Goal: Information Seeking & Learning: Check status

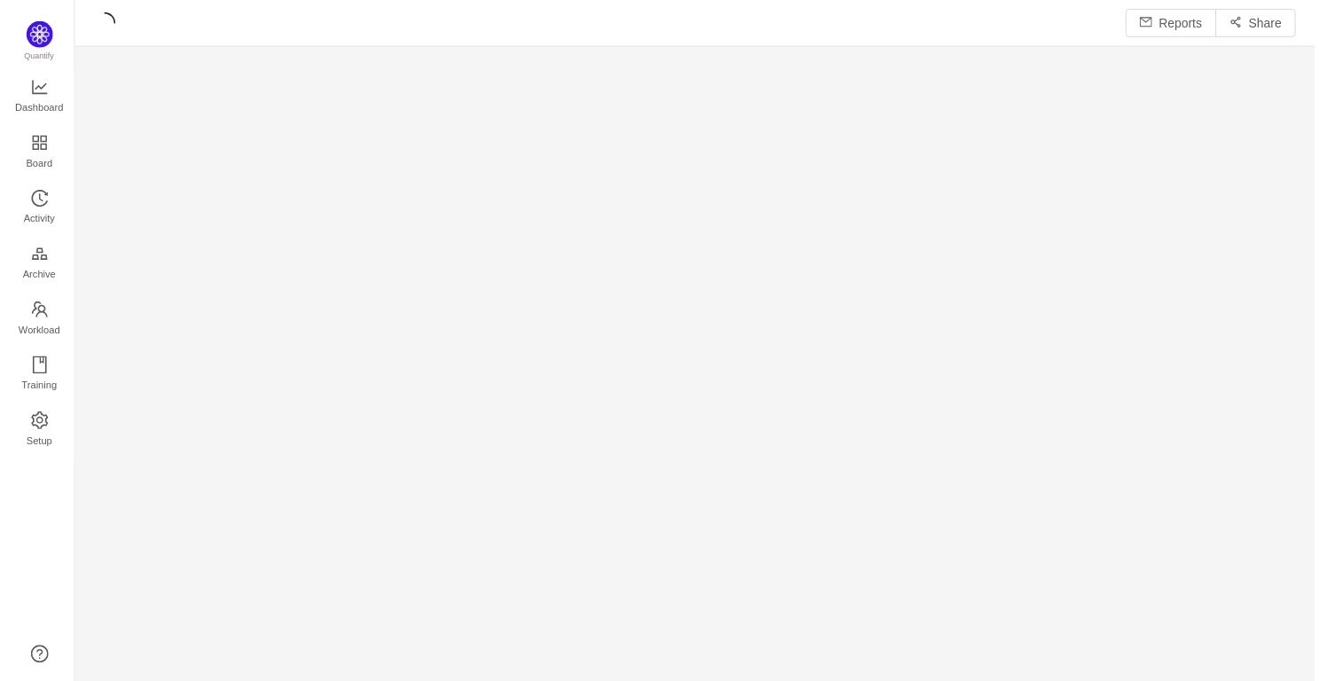
scroll to position [685, 1248]
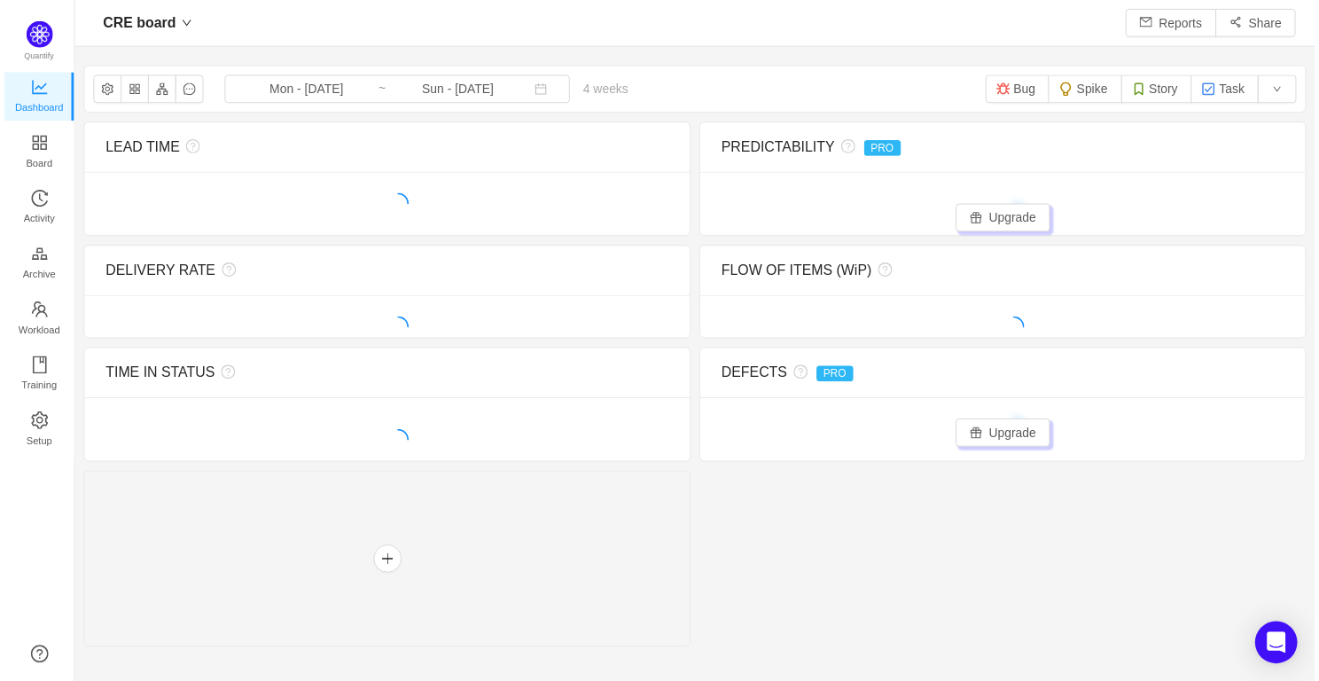
scroll to position [681, 1248]
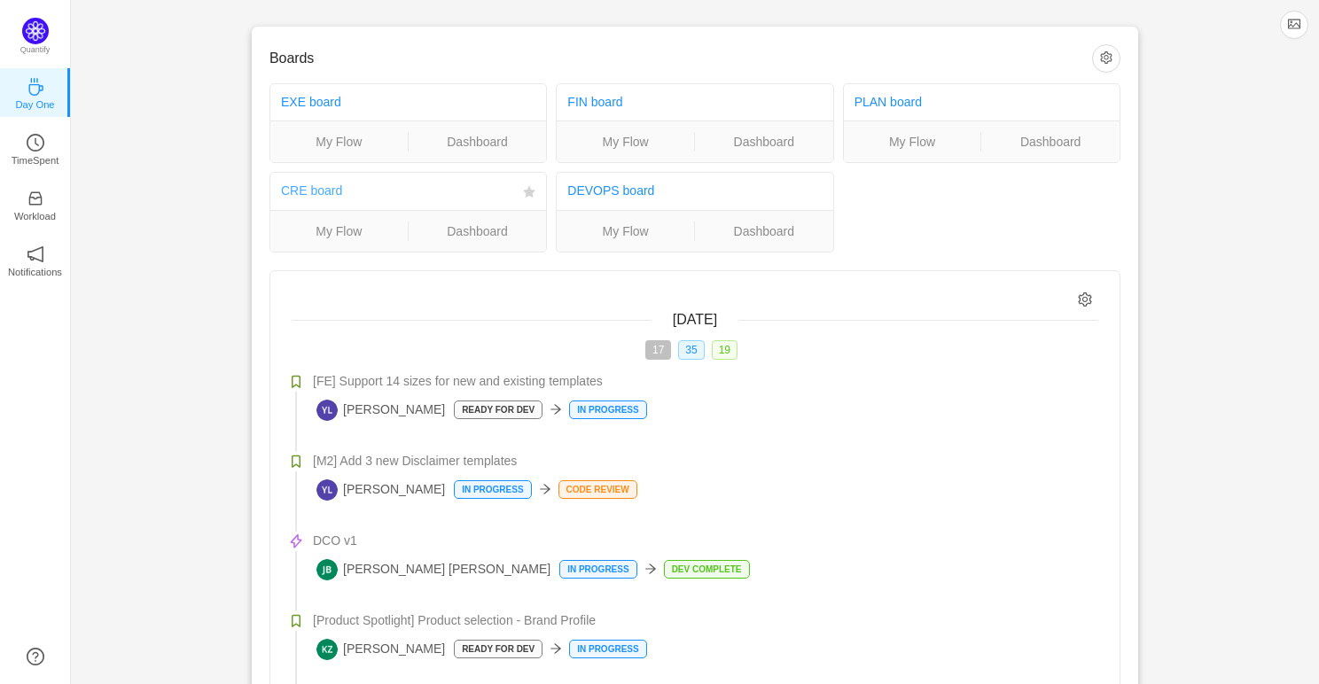
click at [315, 193] on link "CRE board" at bounding box center [311, 190] width 61 height 14
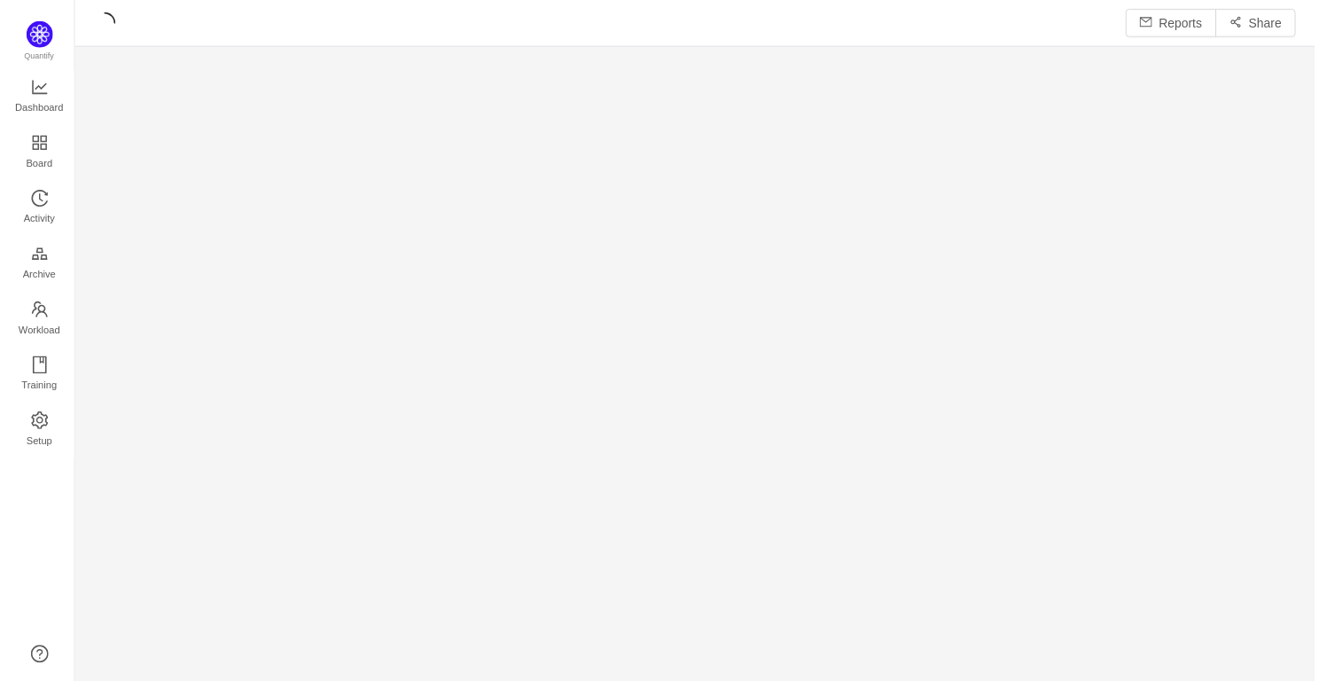
scroll to position [685, 1248]
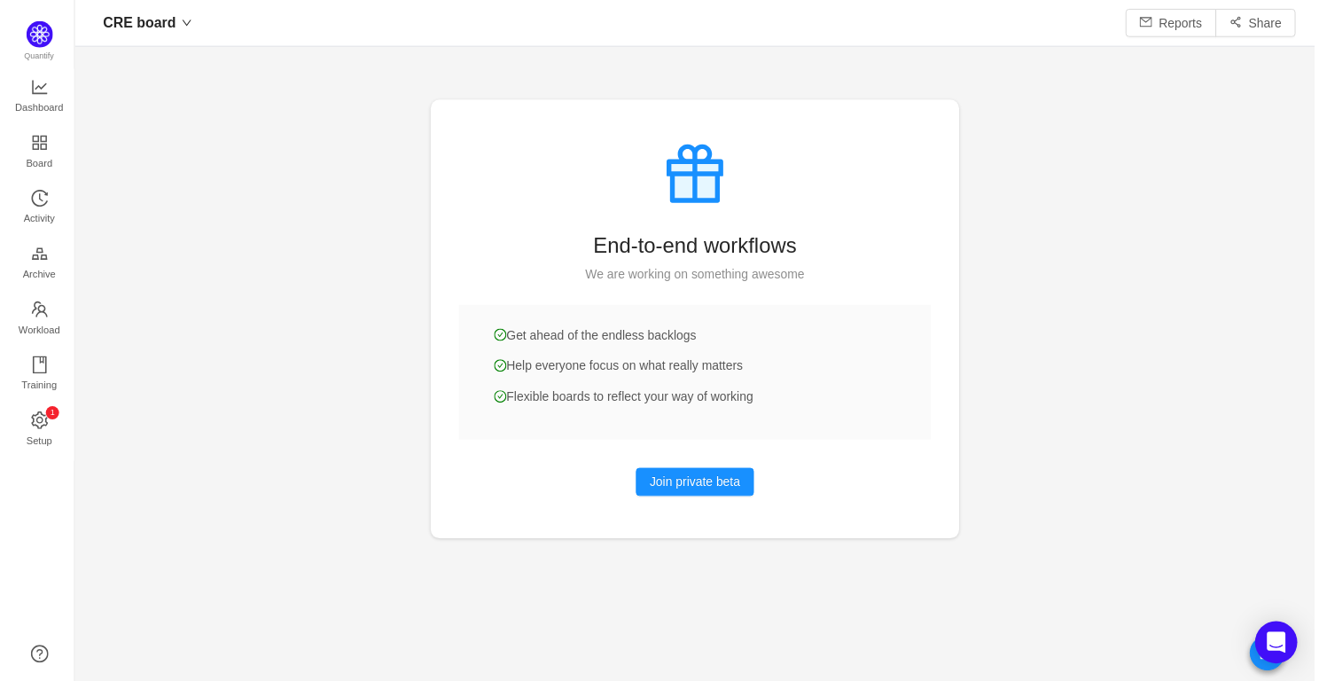
scroll to position [681, 1248]
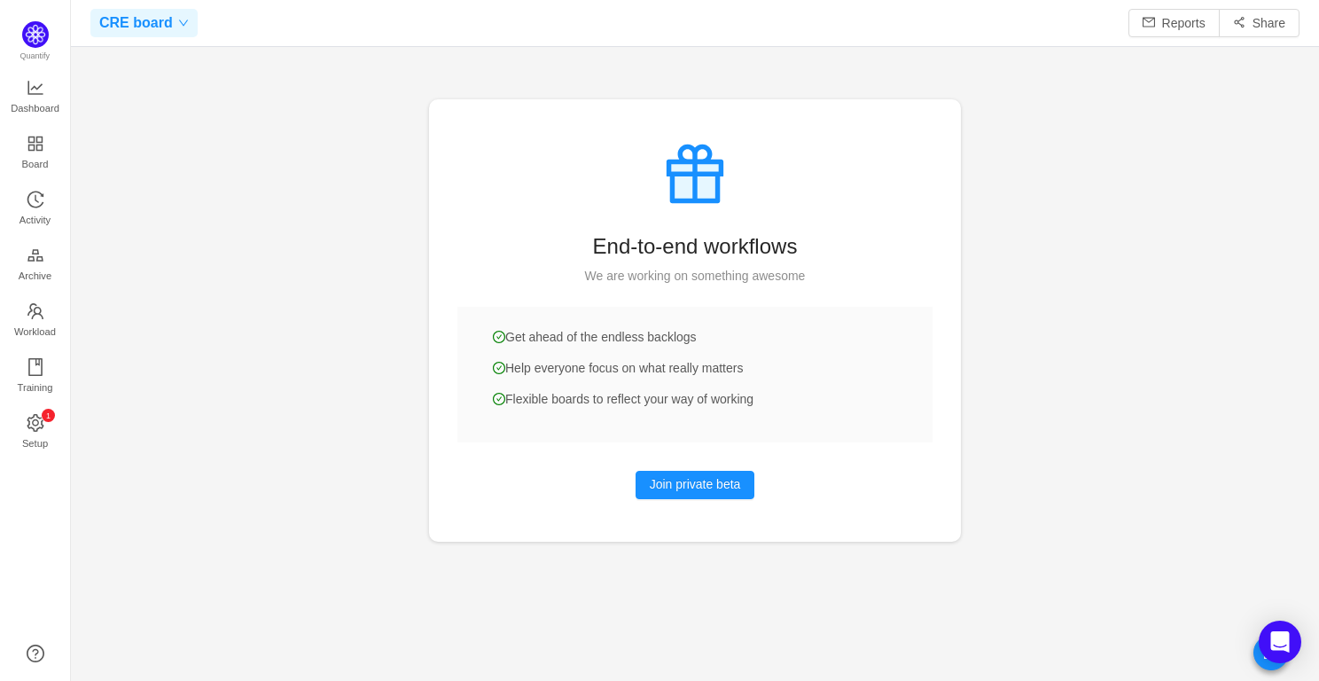
click at [163, 19] on span "CRE board" at bounding box center [136, 23] width 74 height 28
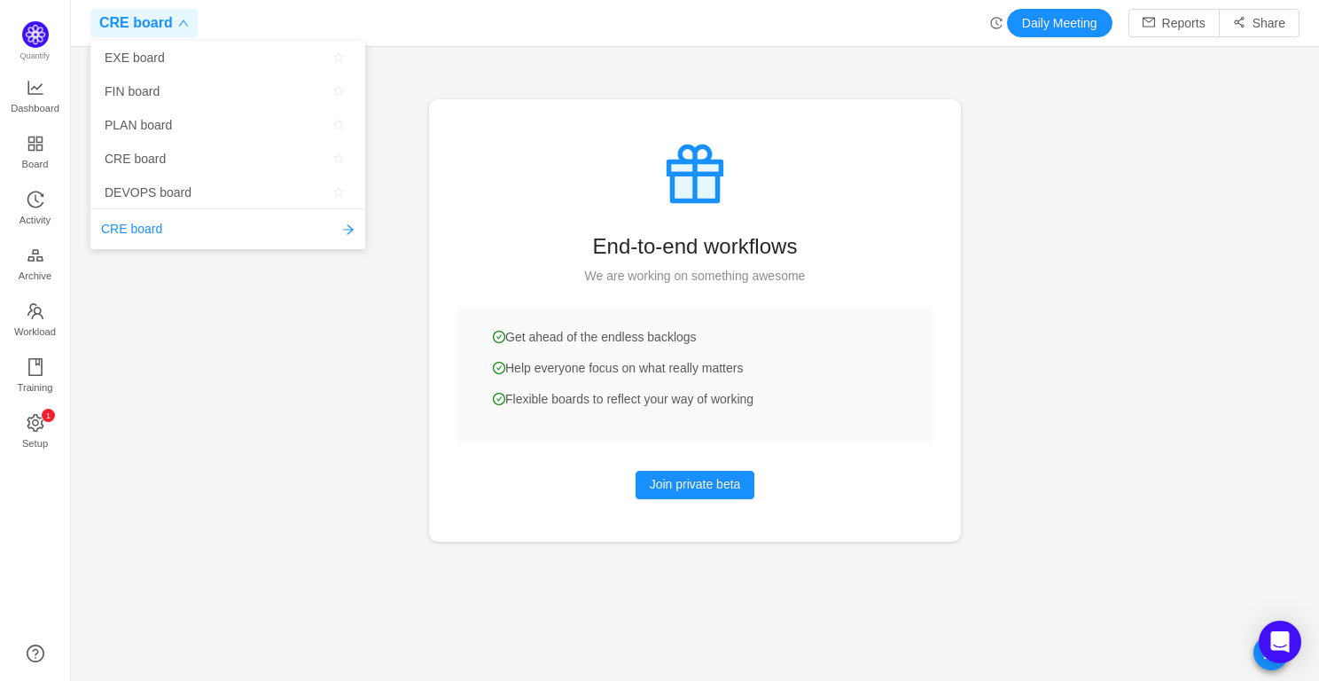
click at [248, 327] on div at bounding box center [695, 340] width 1248 height 681
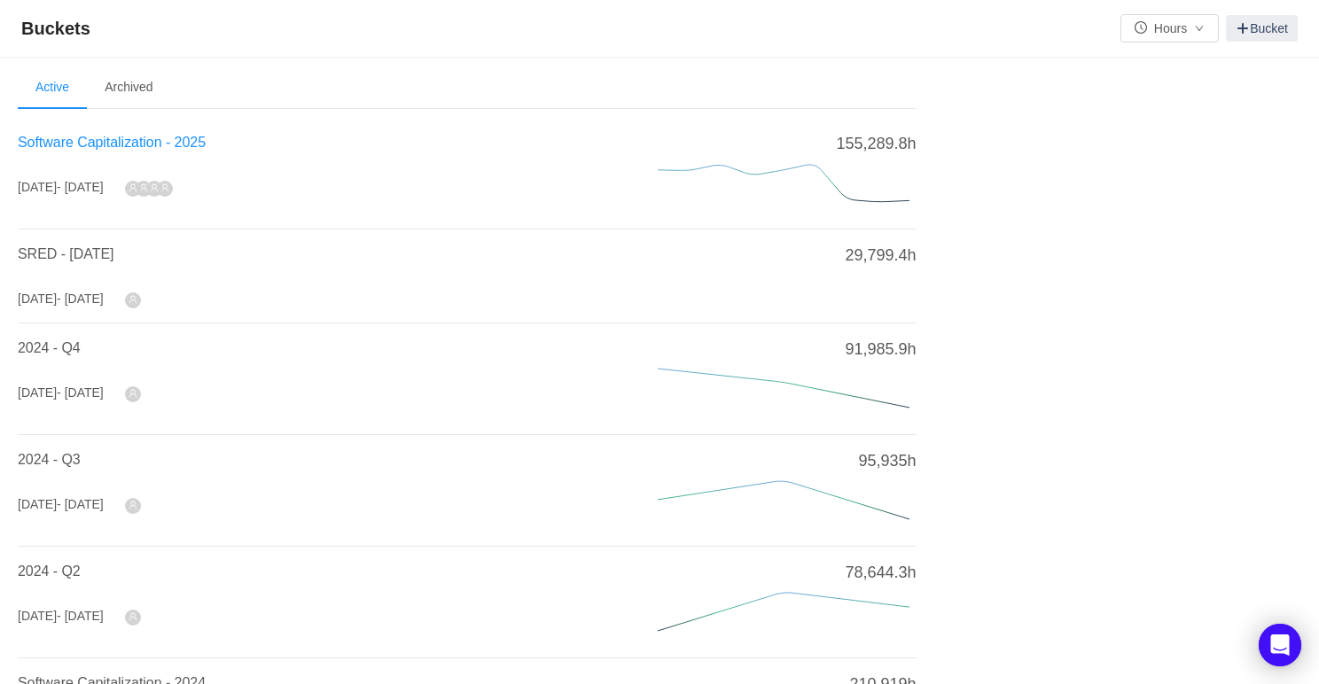
click at [127, 142] on span "Software Capitalization - 2025" at bounding box center [112, 142] width 188 height 15
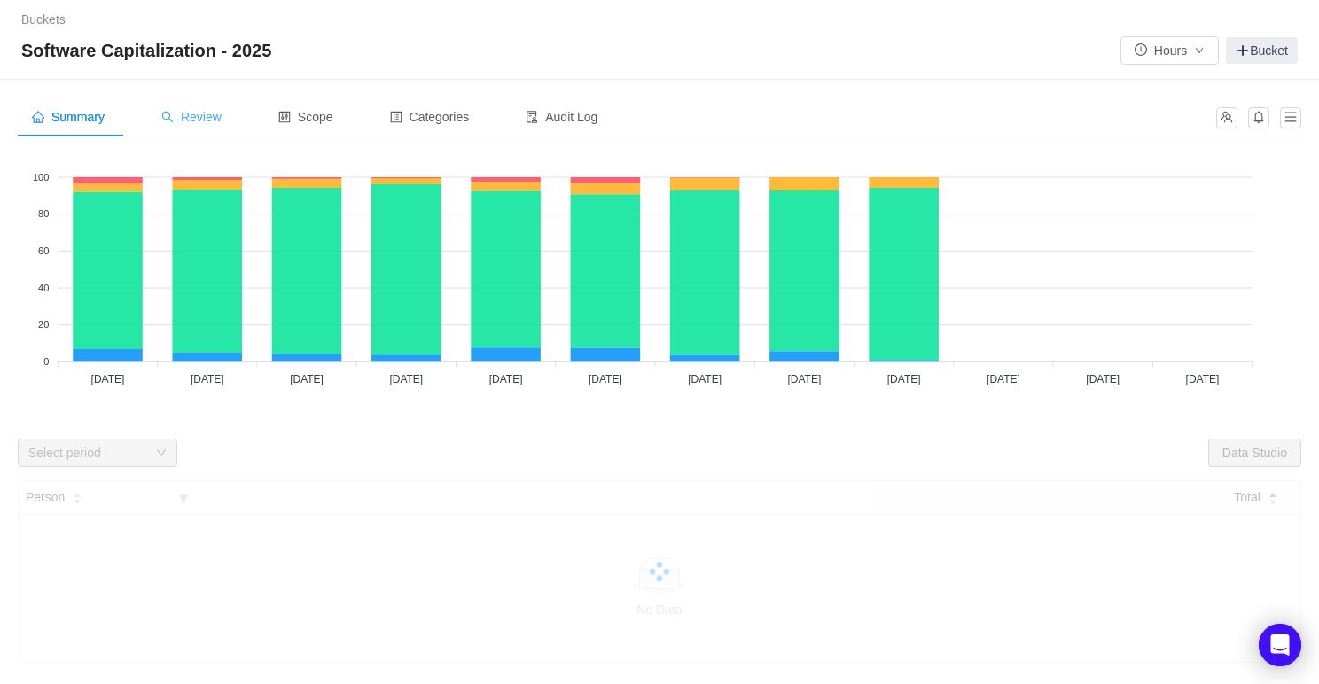
click at [188, 124] on div "Review" at bounding box center [191, 117] width 89 height 40
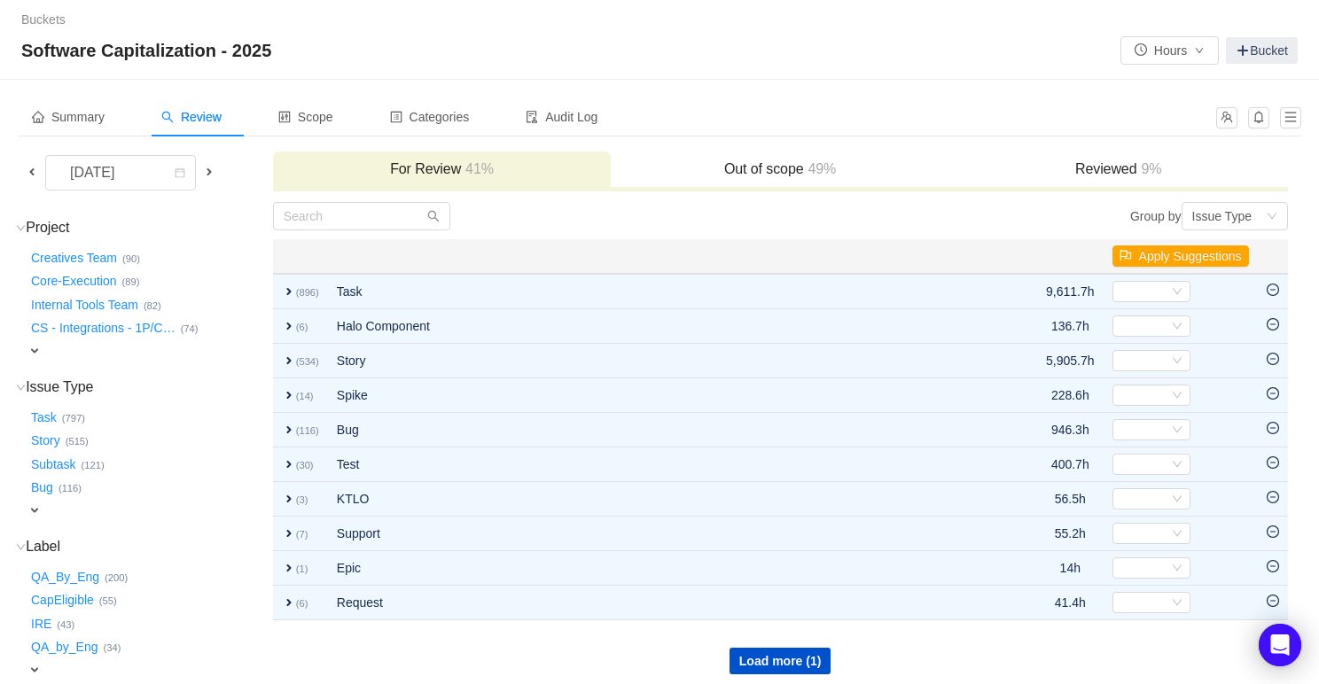
click at [34, 167] on span at bounding box center [32, 172] width 14 height 14
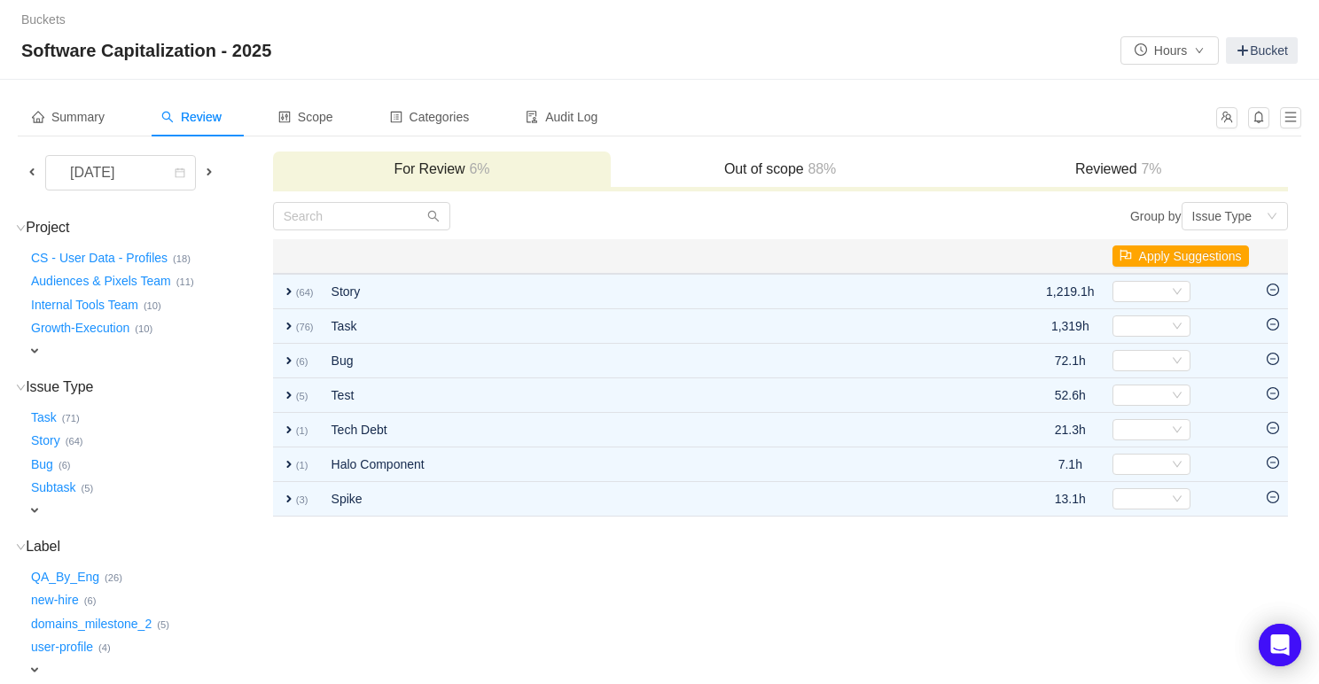
click at [35, 345] on span "expand" at bounding box center [34, 351] width 14 height 14
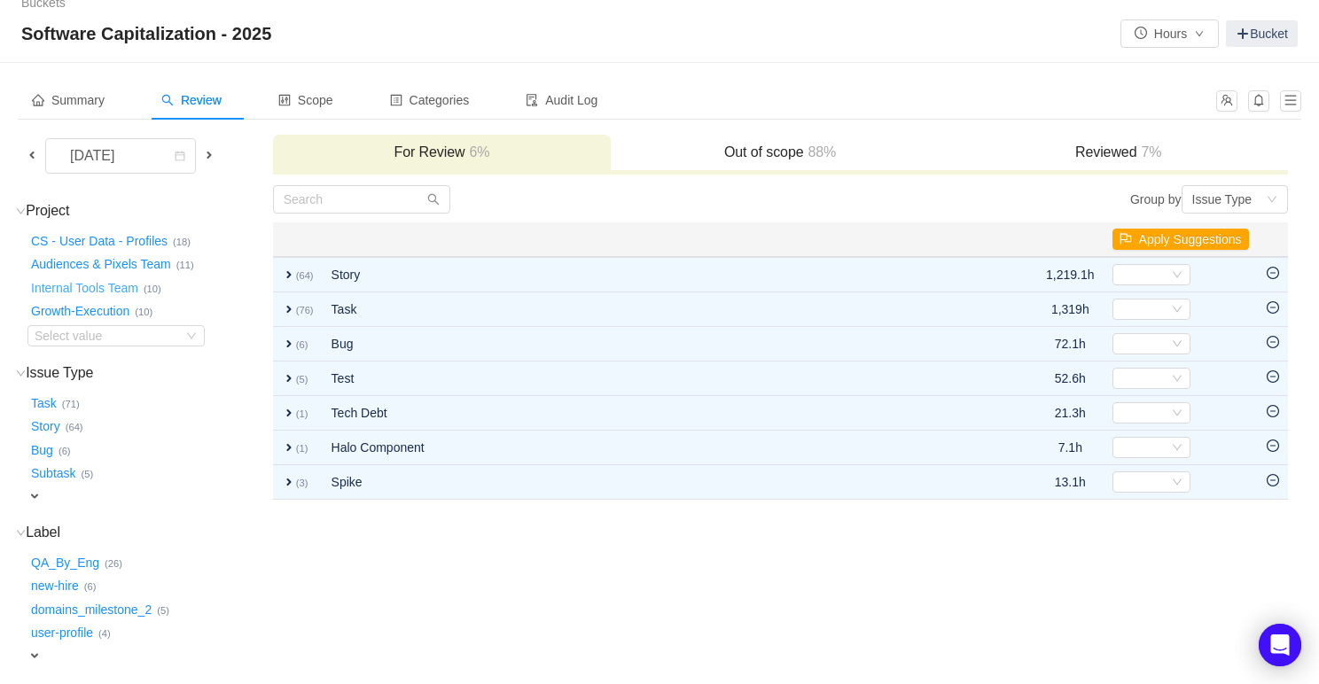
scroll to position [18, 0]
click at [129, 335] on div "Select value" at bounding box center [105, 335] width 140 height 18
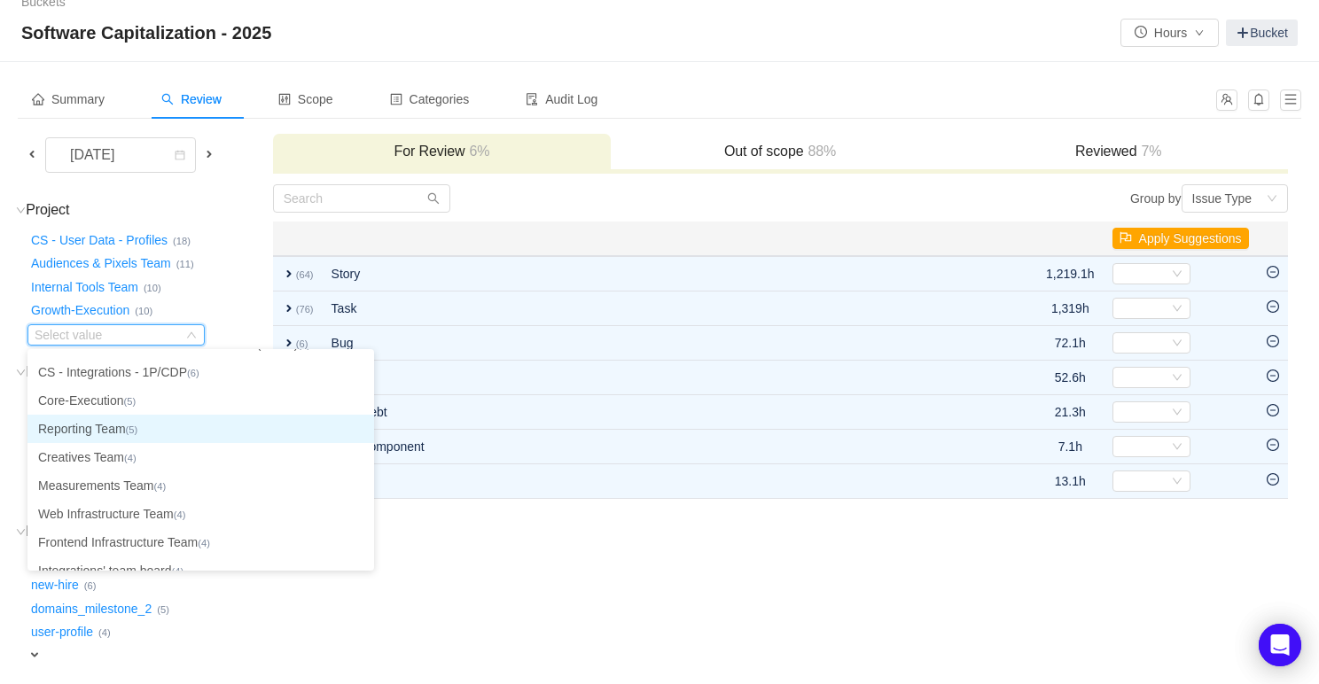
scroll to position [170, 0]
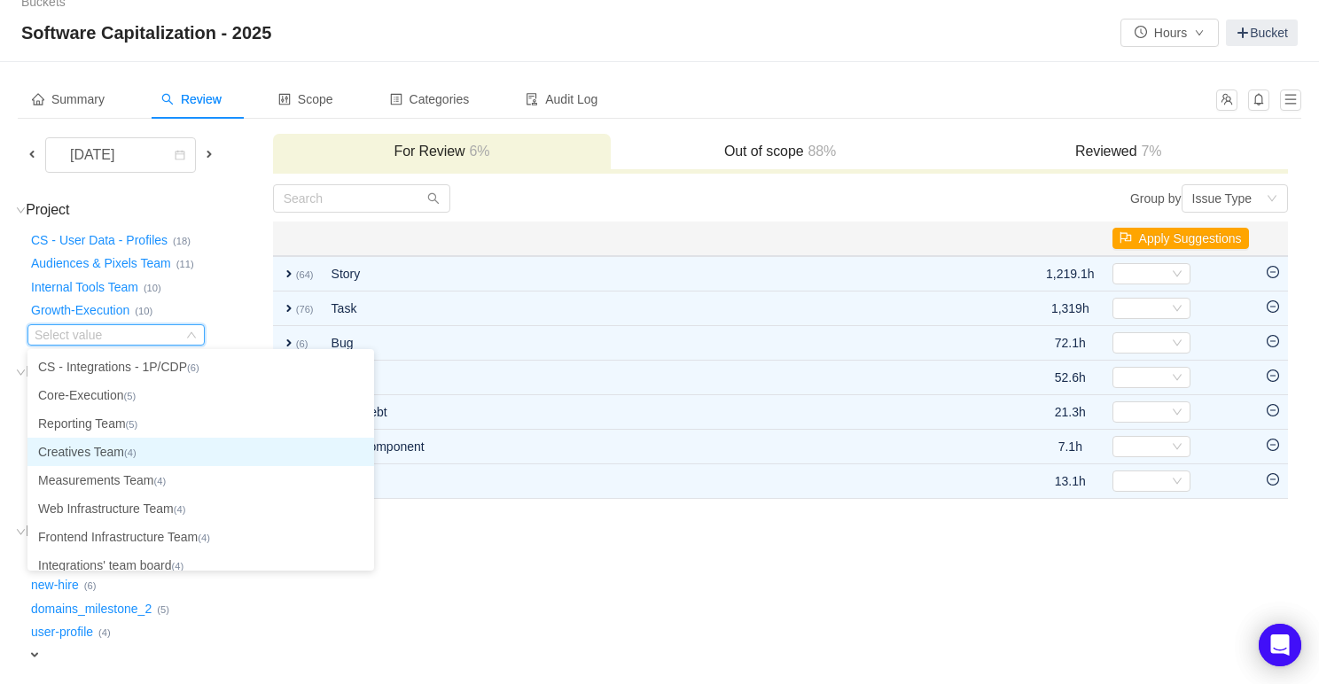
click at [136, 448] on small "(4)" at bounding box center [130, 453] width 12 height 11
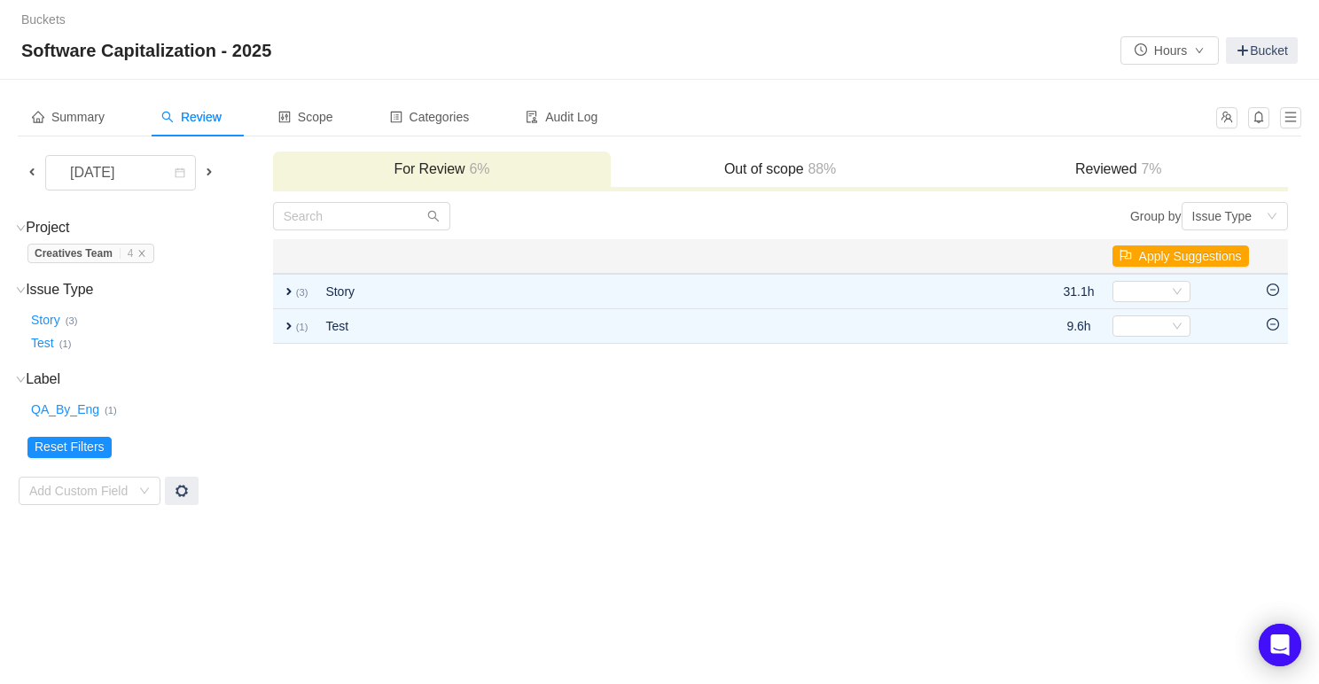
scroll to position [0, 0]
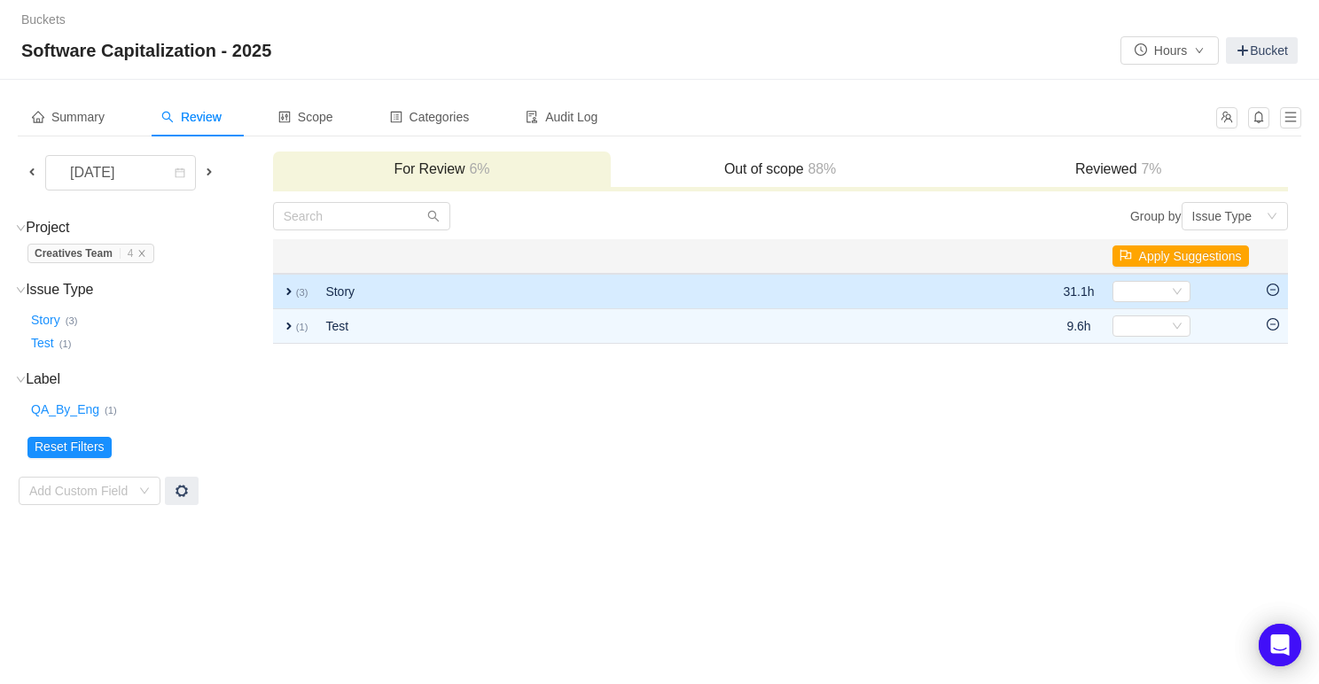
click at [291, 295] on span "expand" at bounding box center [289, 291] width 14 height 14
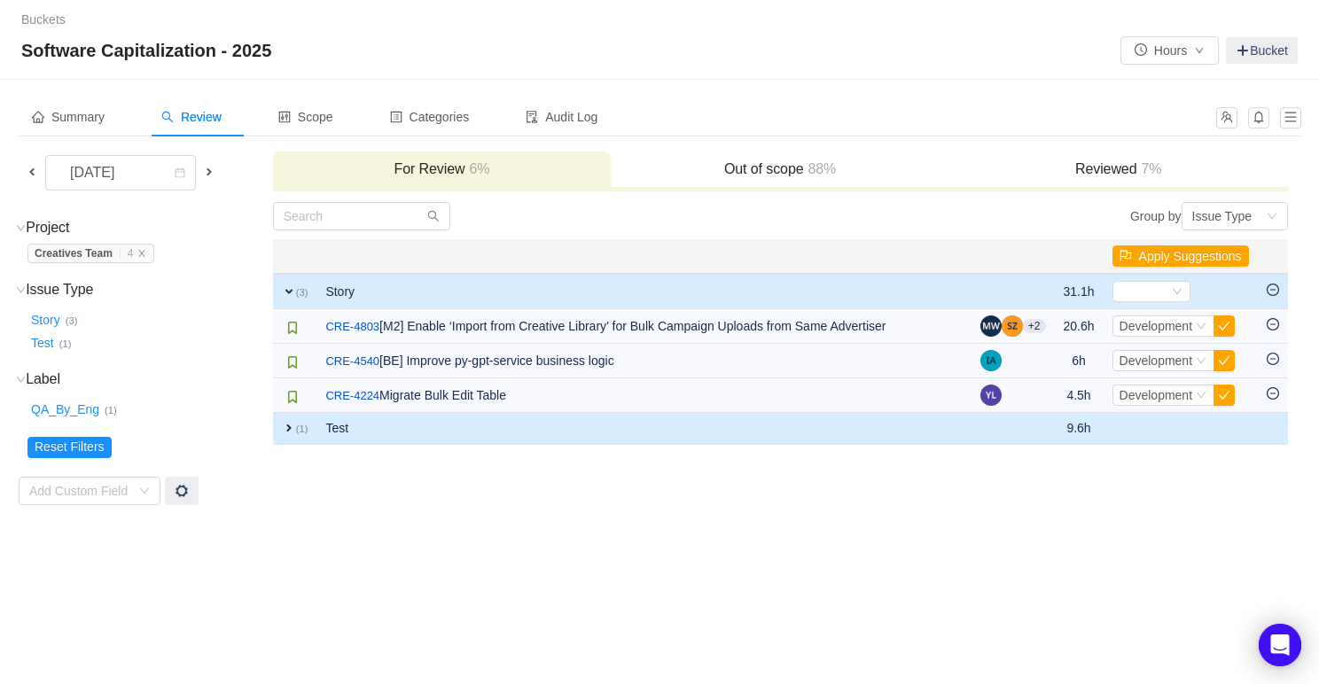
click at [286, 427] on span "expand" at bounding box center [289, 428] width 14 height 14
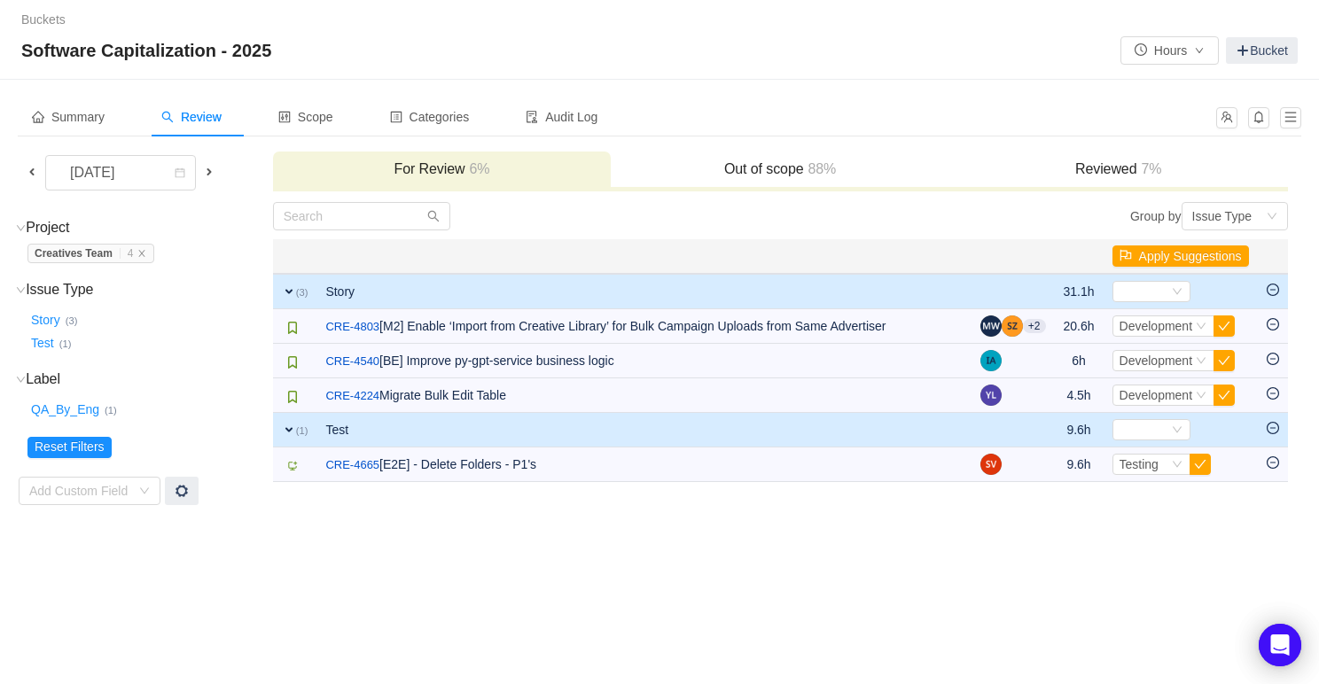
click at [36, 163] on span at bounding box center [31, 172] width 21 height 20
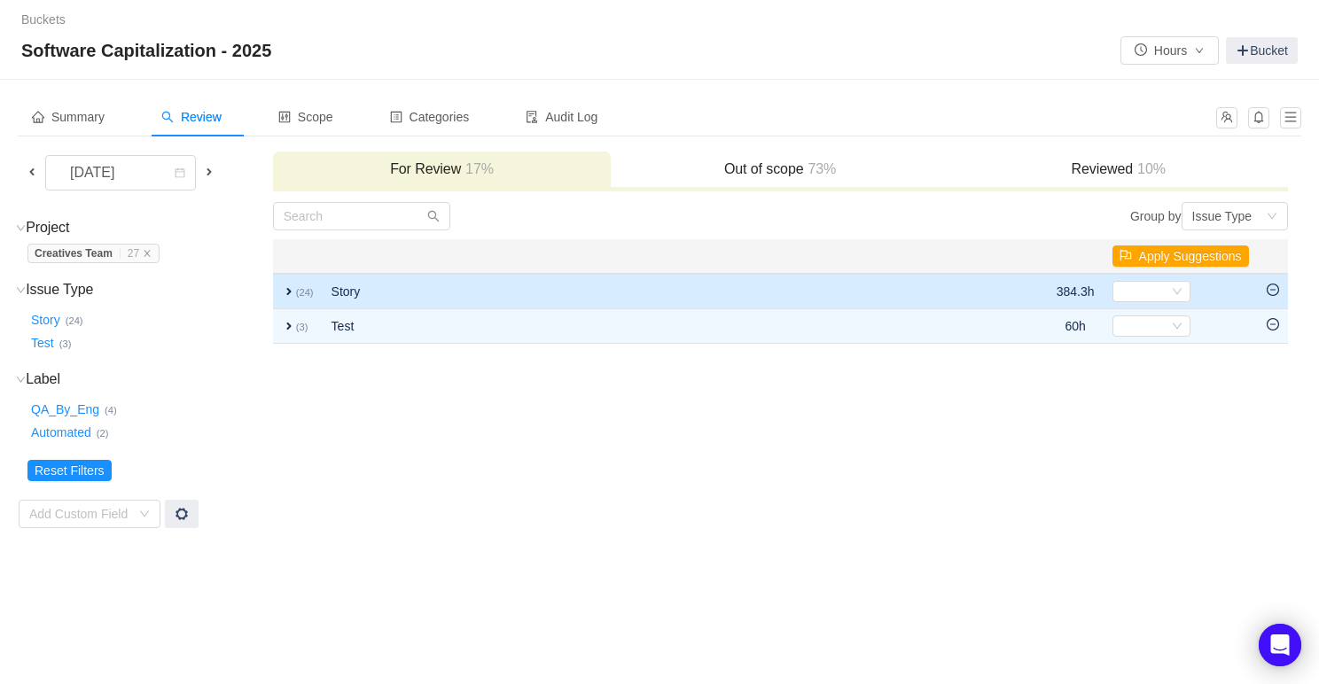
click at [284, 296] on span "expand" at bounding box center [289, 291] width 14 height 14
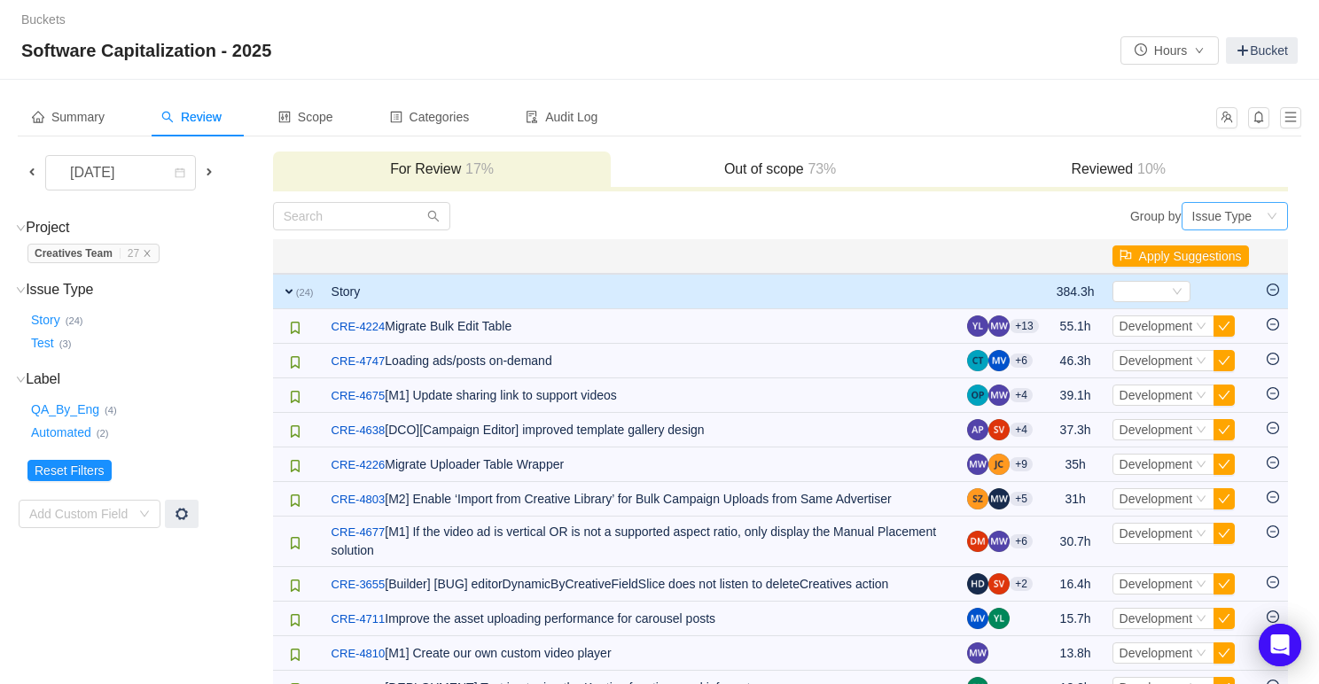
click at [1243, 222] on div "Issue Type" at bounding box center [1221, 216] width 59 height 27
click at [1246, 306] on li "Epic" at bounding box center [1233, 308] width 106 height 28
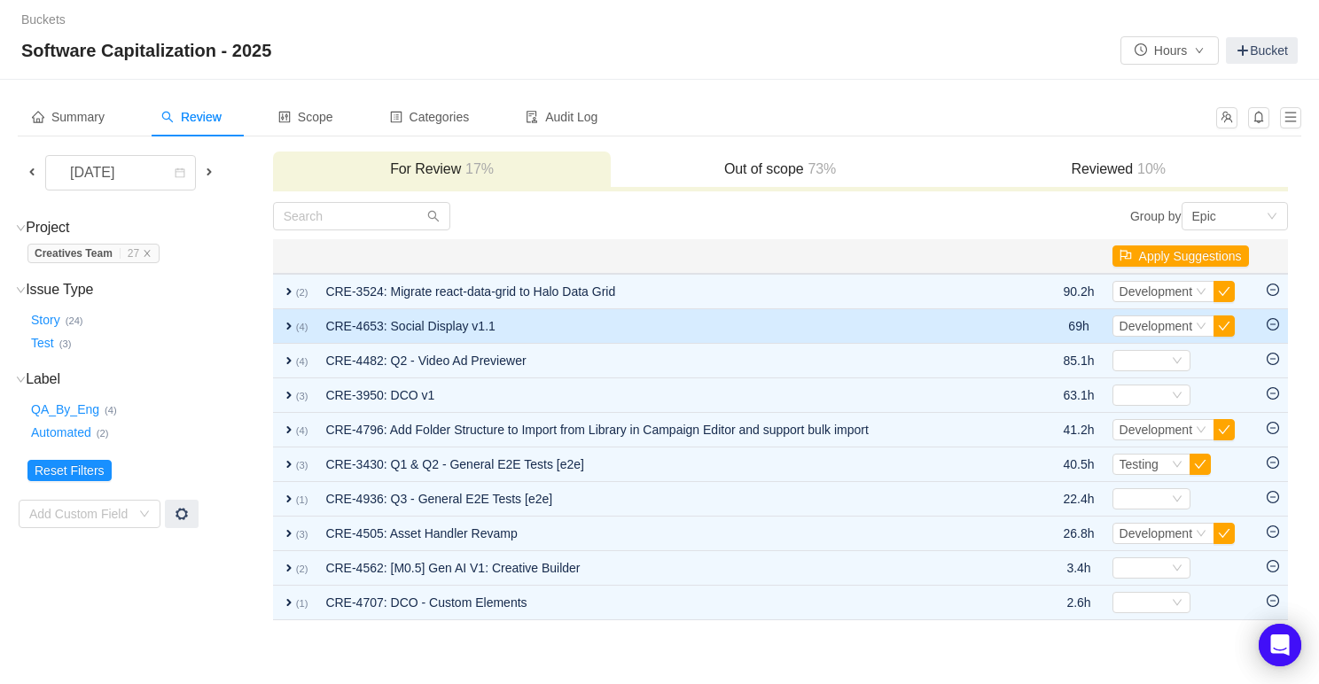
click at [289, 325] on span "expand" at bounding box center [289, 326] width 14 height 14
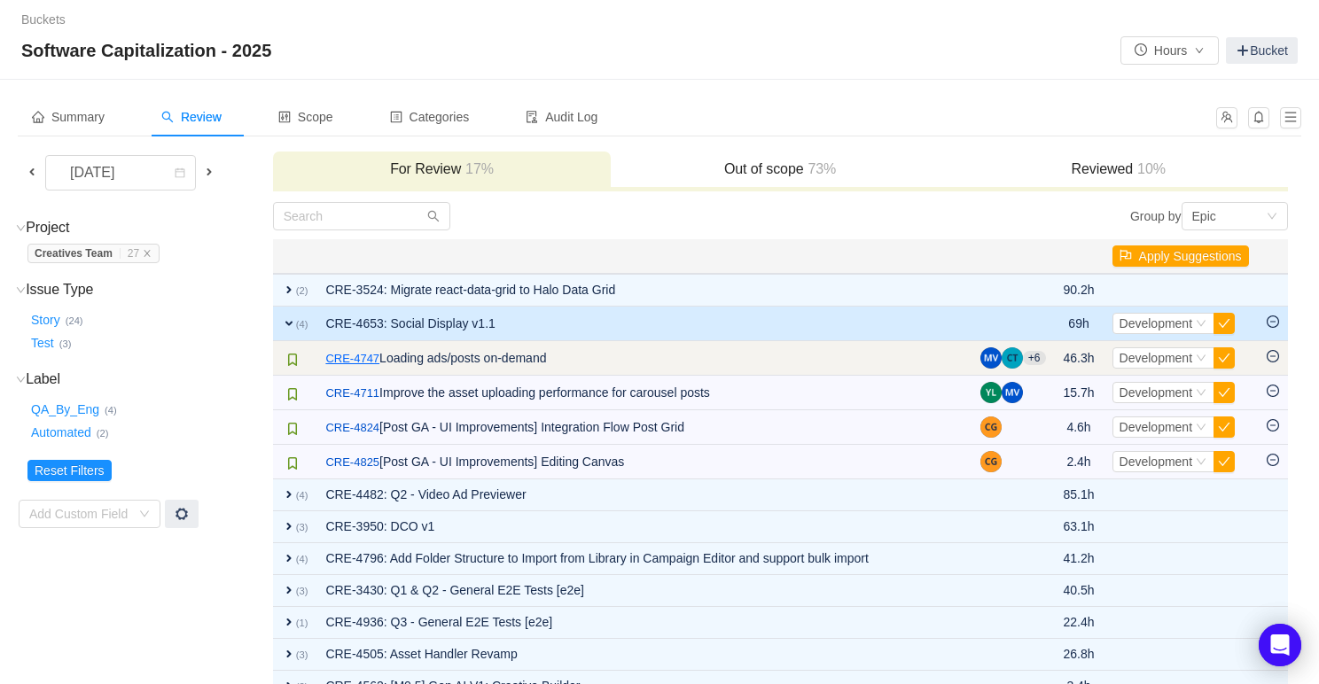
click at [370, 354] on link "CRE-4747" at bounding box center [352, 359] width 54 height 18
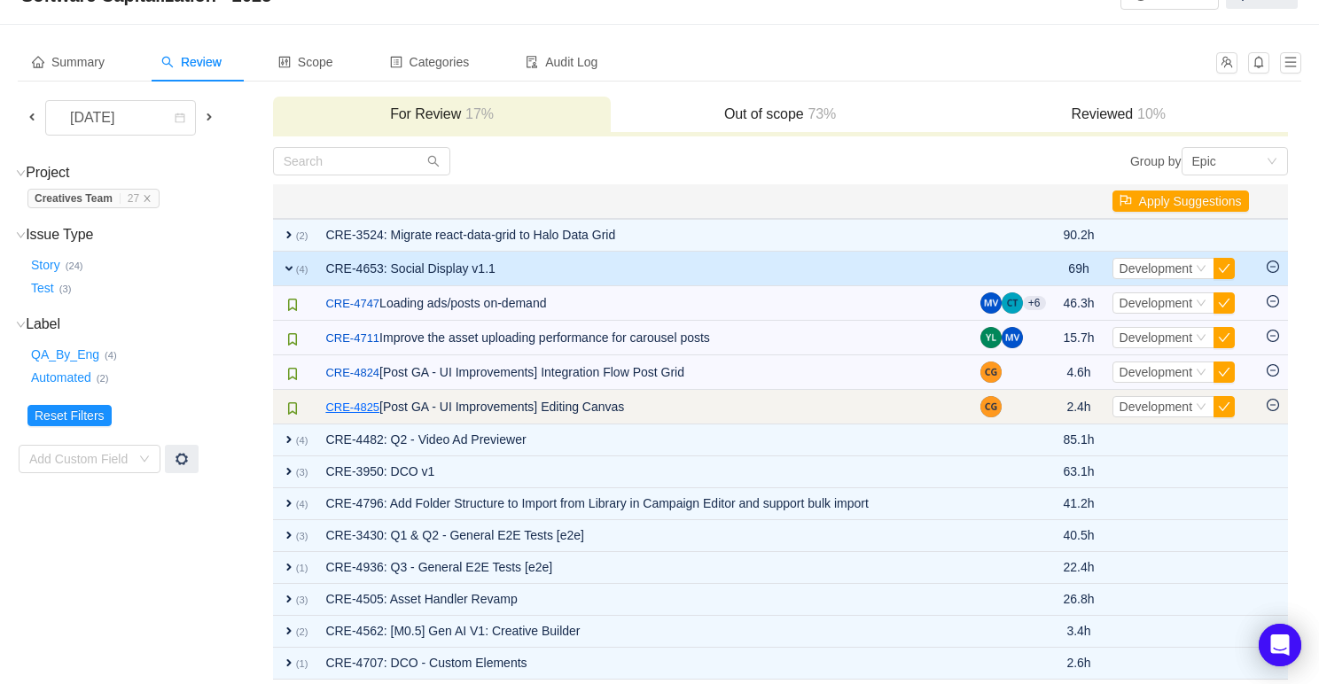
scroll to position [68, 0]
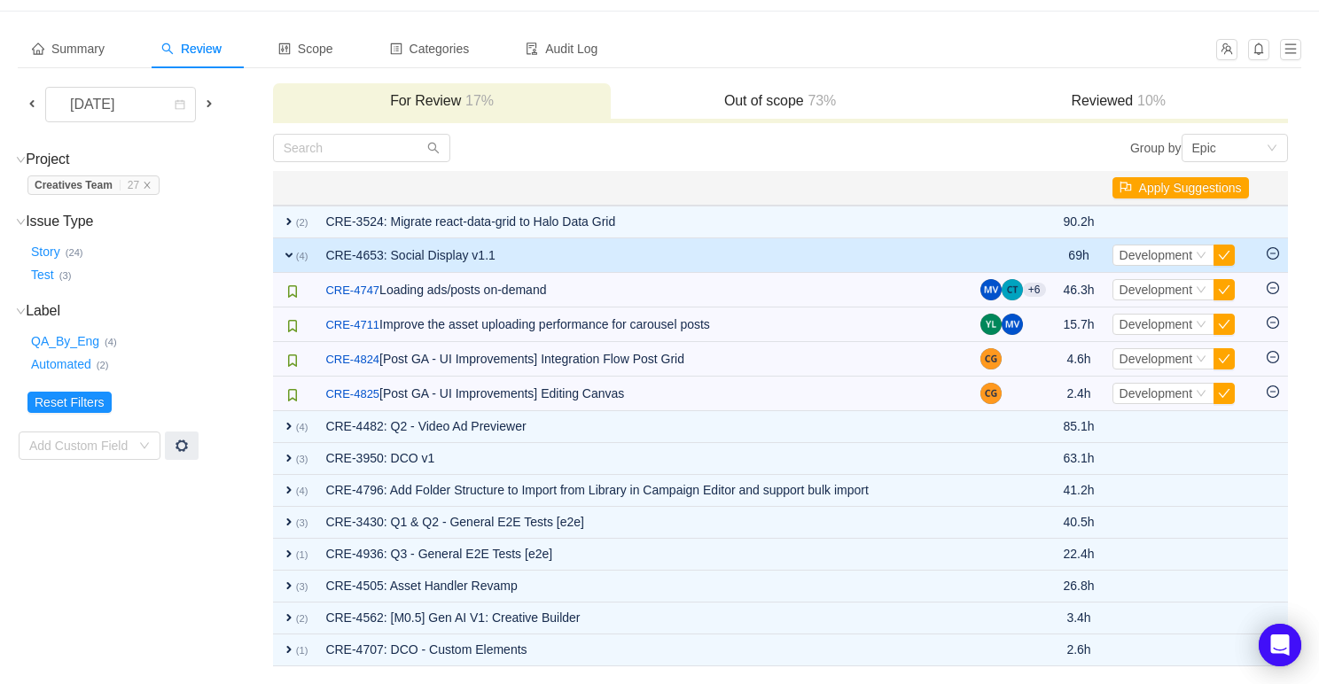
click at [393, 254] on td "CRE-4653: Social Display v1.1" at bounding box center [643, 255] width 654 height 35
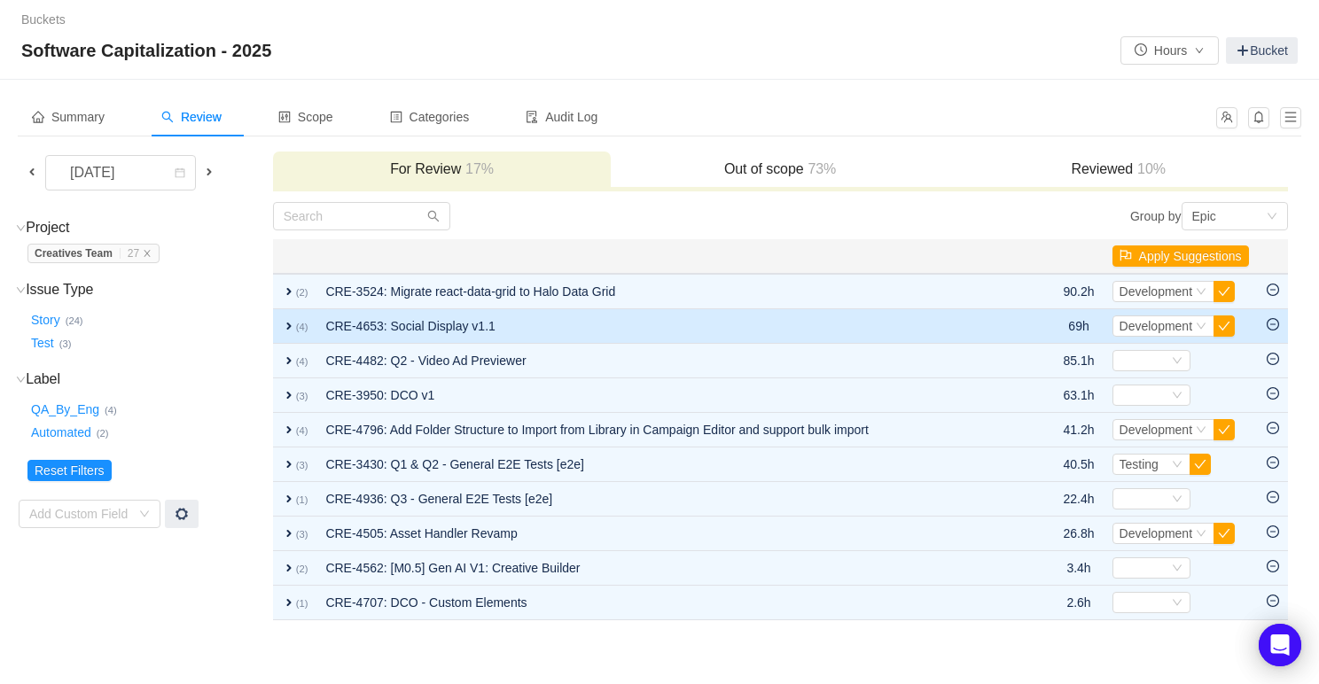
scroll to position [0, 0]
drag, startPoint x: 319, startPoint y: 323, endPoint x: 386, endPoint y: 325, distance: 67.4
click at [386, 325] on td "CRE-4653: Social Display v1.1" at bounding box center [673, 326] width 715 height 35
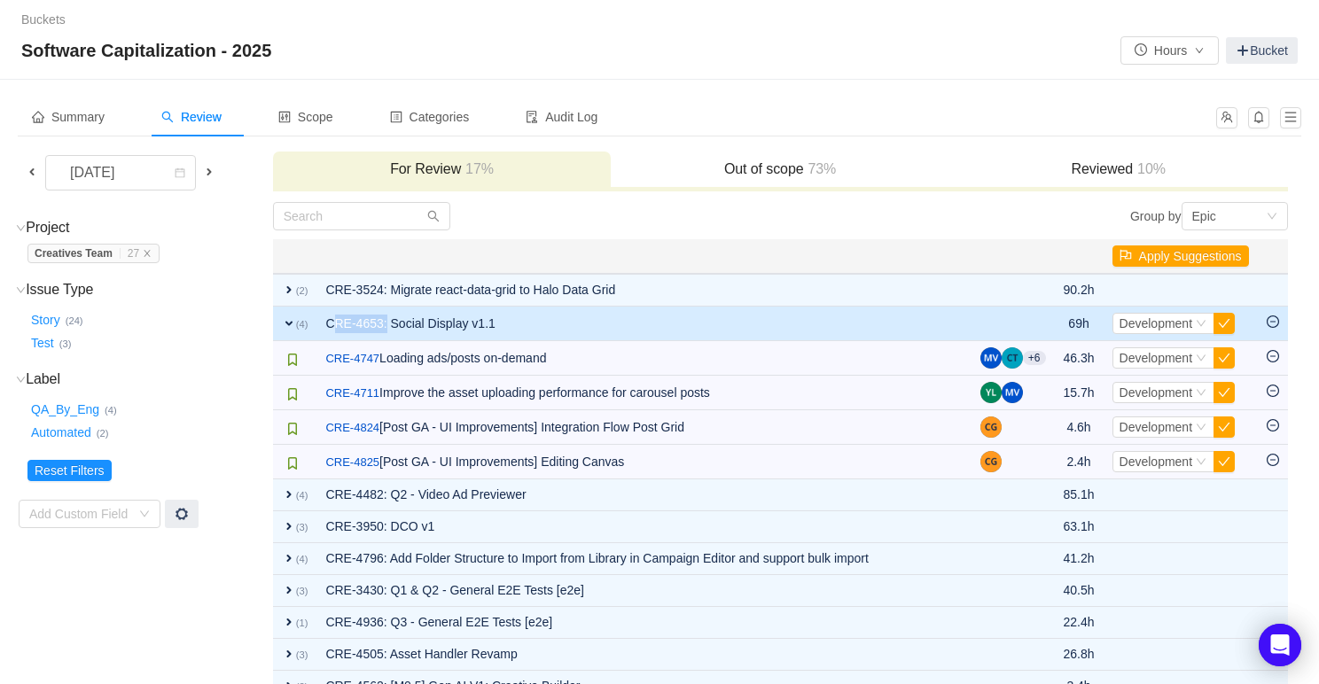
copy td "CRE-4653"
